Goal: Task Accomplishment & Management: Use online tool/utility

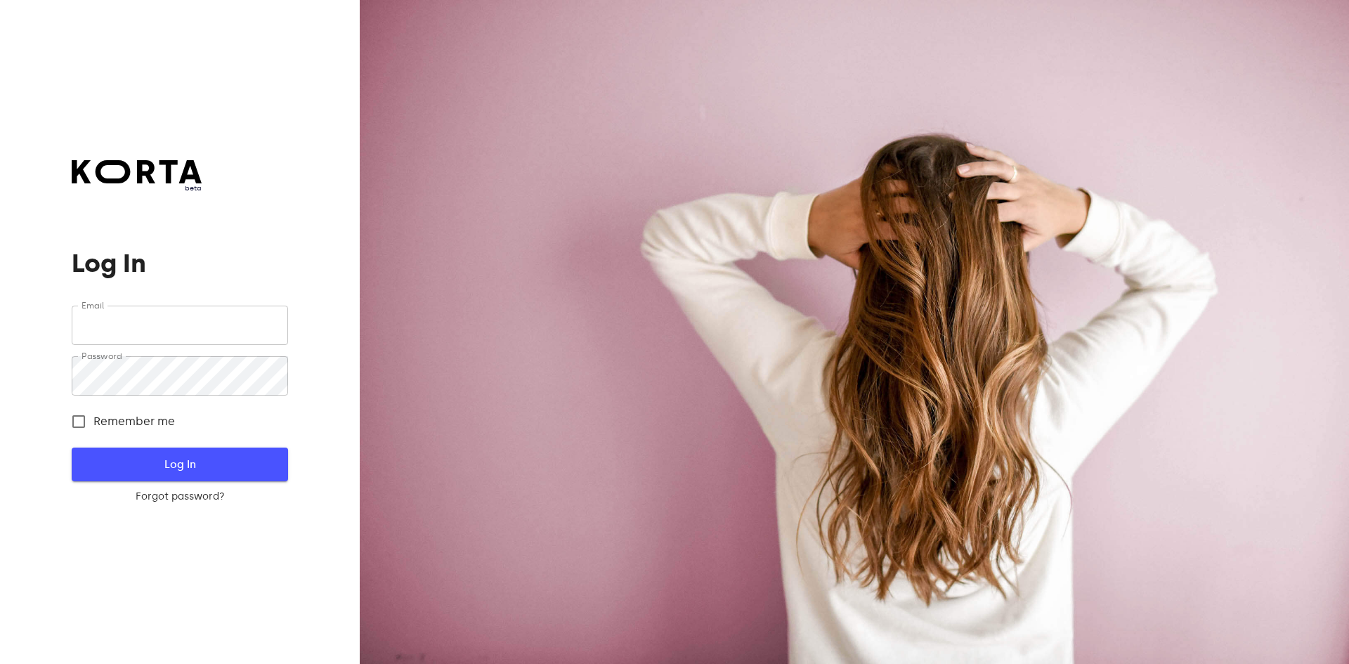
type input "[EMAIL_ADDRESS][DOMAIN_NAME]"
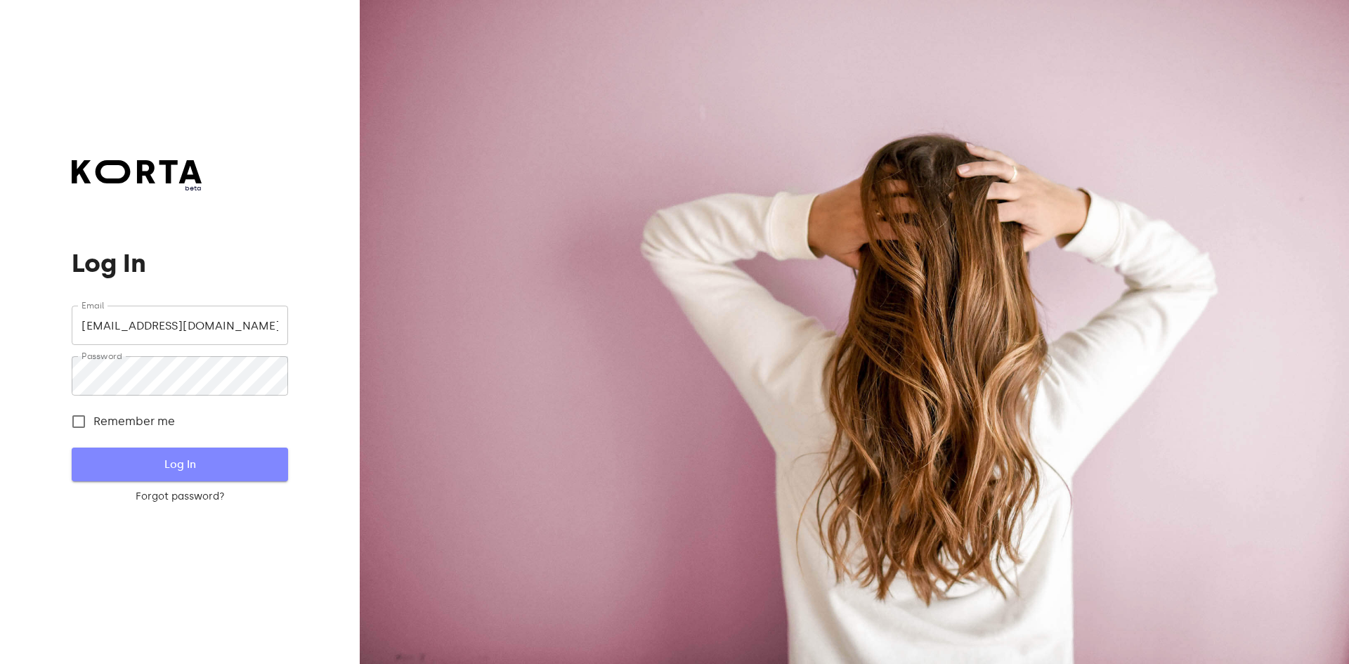
click at [223, 462] on span "Log In" at bounding box center [179, 464] width 171 height 18
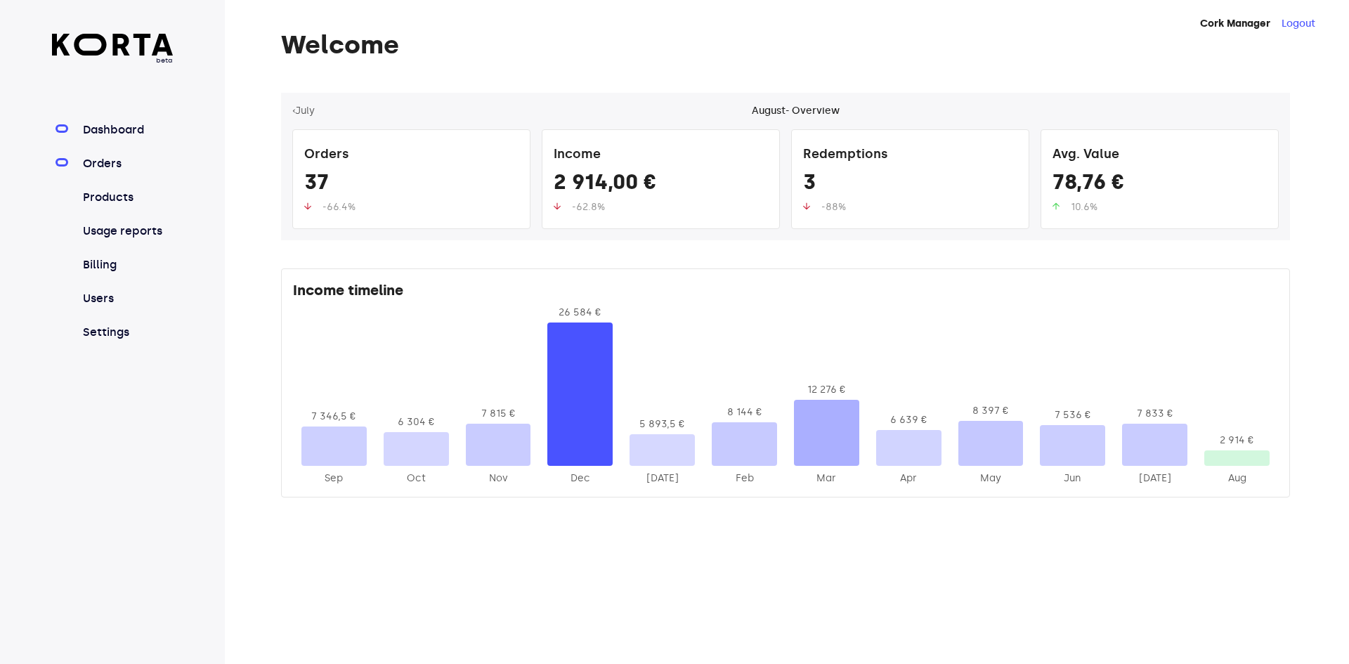
click at [124, 164] on link "Orders" at bounding box center [126, 163] width 93 height 17
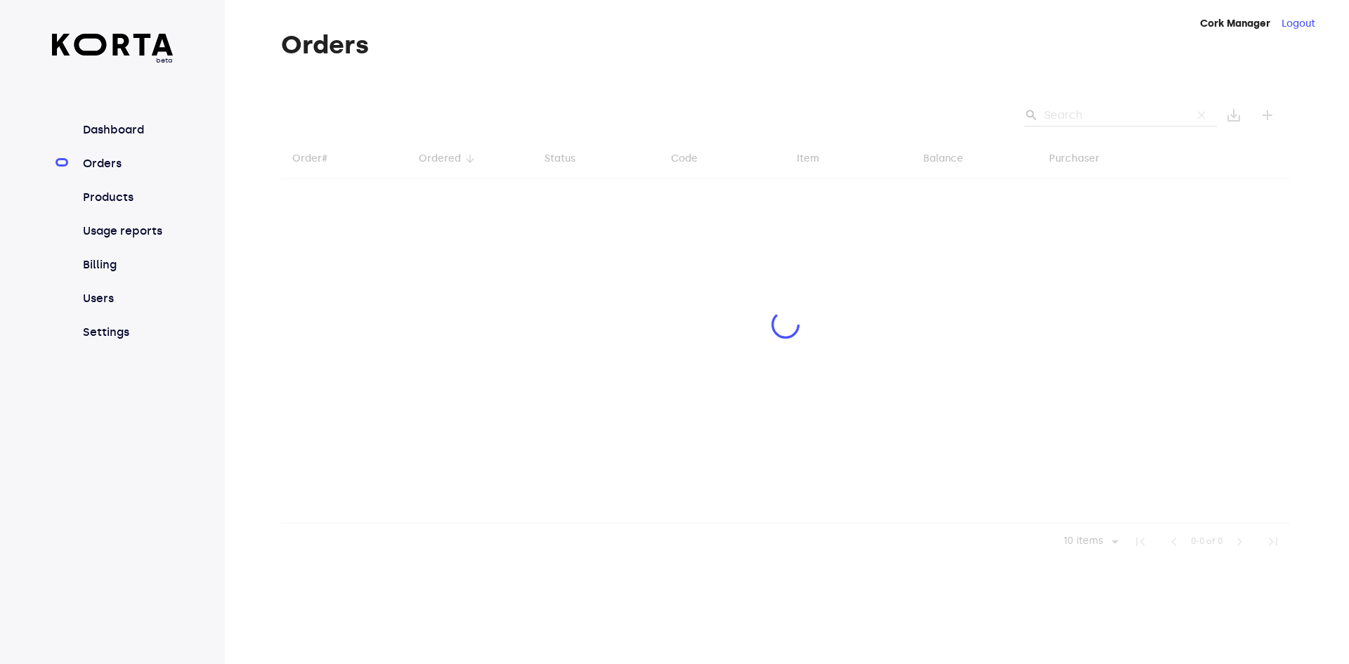
click at [1134, 113] on div at bounding box center [785, 326] width 1009 height 467
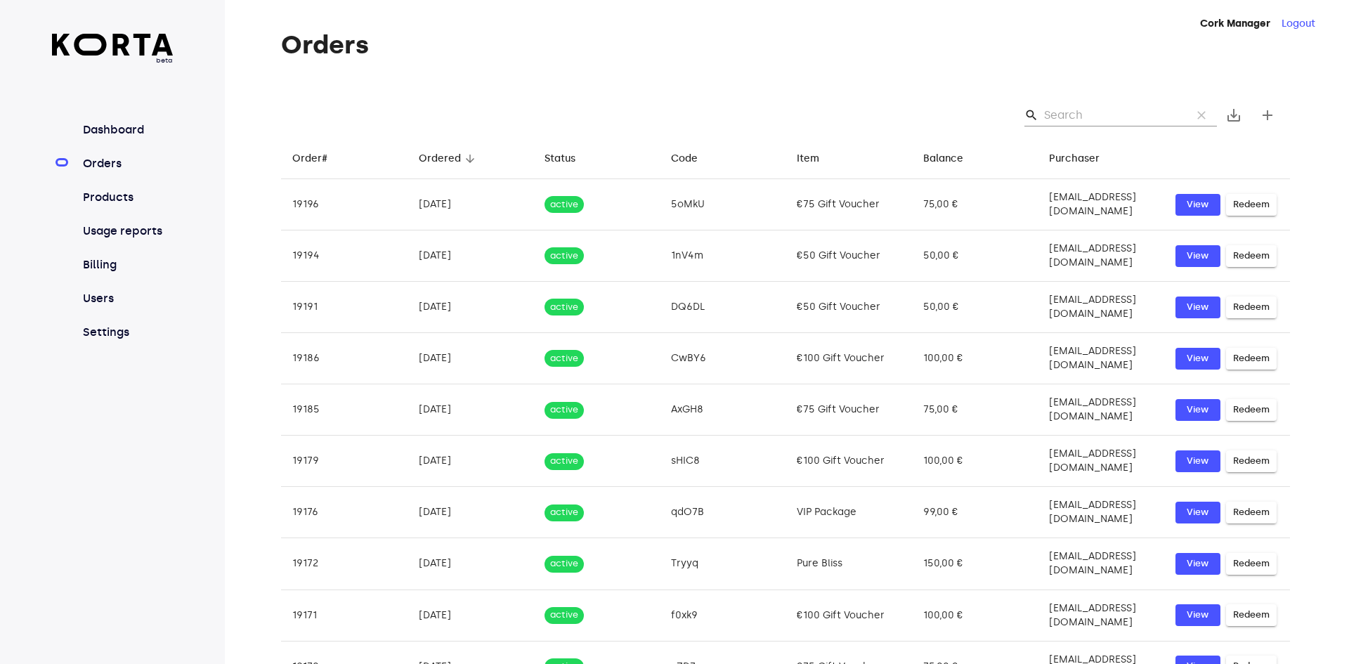
click at [1094, 124] on input "Search" at bounding box center [1112, 115] width 136 height 22
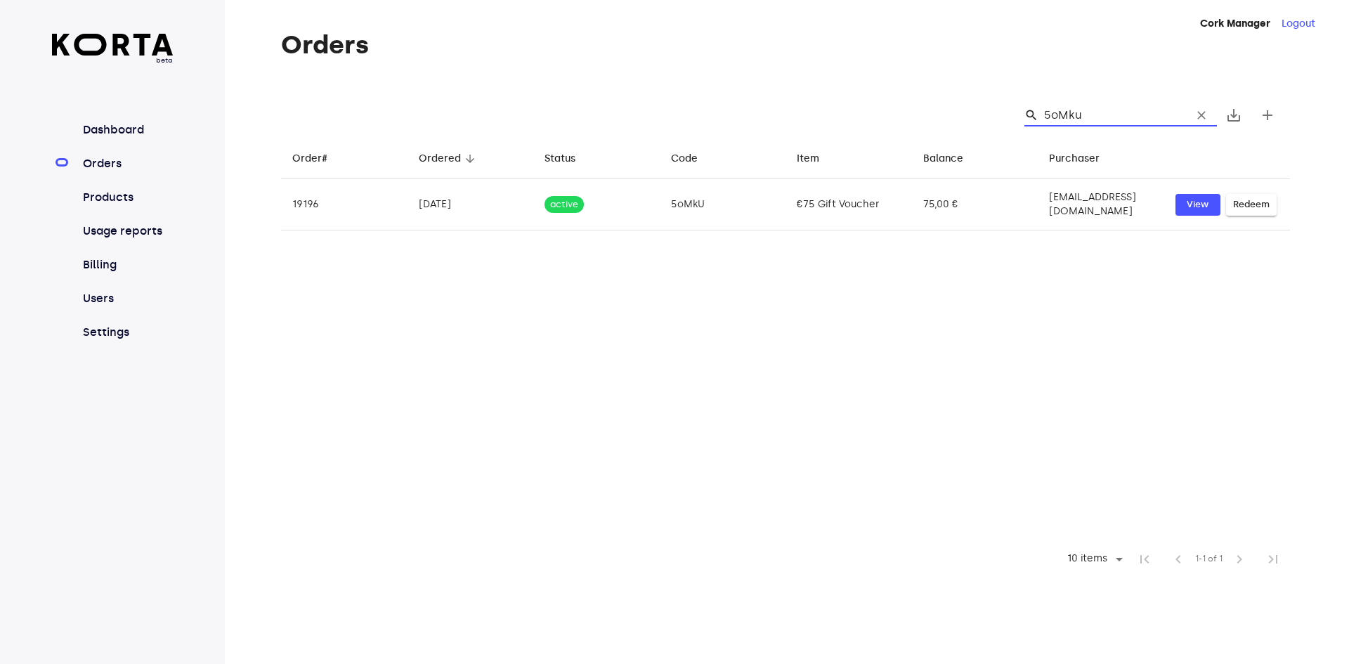
drag, startPoint x: 1100, startPoint y: 112, endPoint x: 945, endPoint y: 121, distance: 155.5
click at [961, 118] on div "search 5oMku clear save_alt add" at bounding box center [785, 115] width 1009 height 45
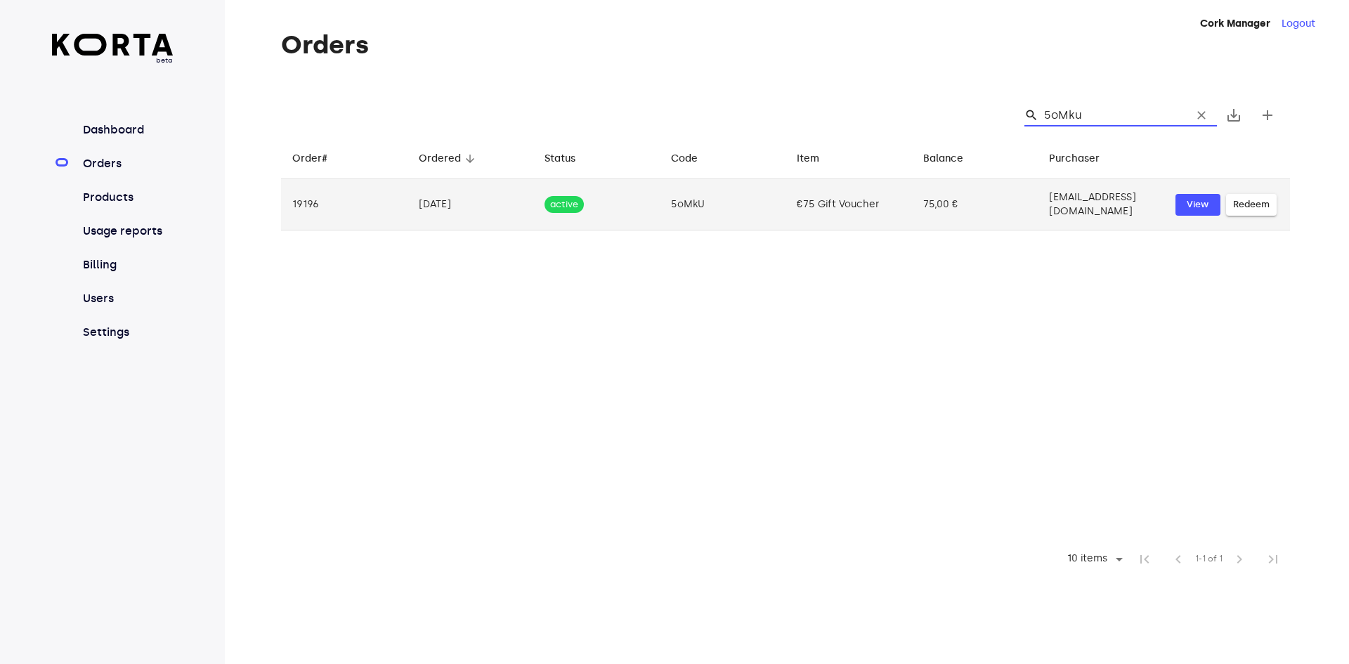
type input "5oMku"
click at [1267, 208] on span "Redeem" at bounding box center [1251, 205] width 37 height 16
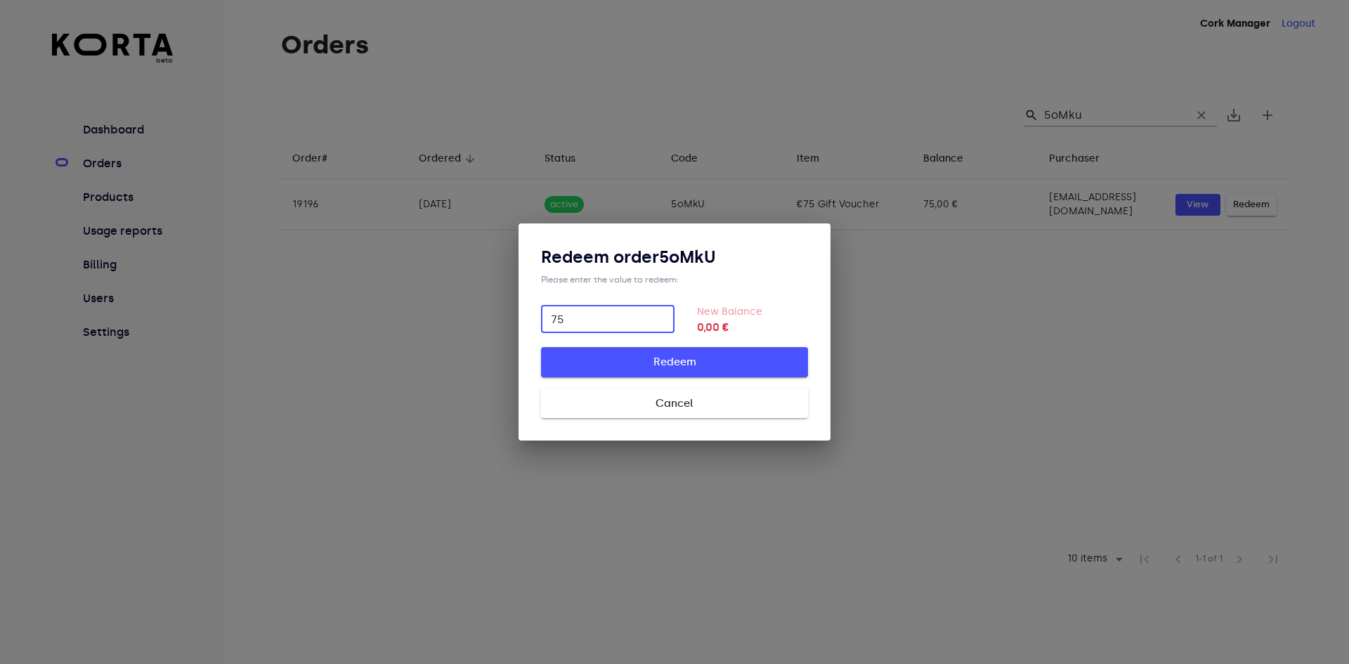
type input "75"
click at [686, 364] on span "Redeem" at bounding box center [675, 362] width 222 height 18
